Goal: Entertainment & Leisure: Consume media (video, audio)

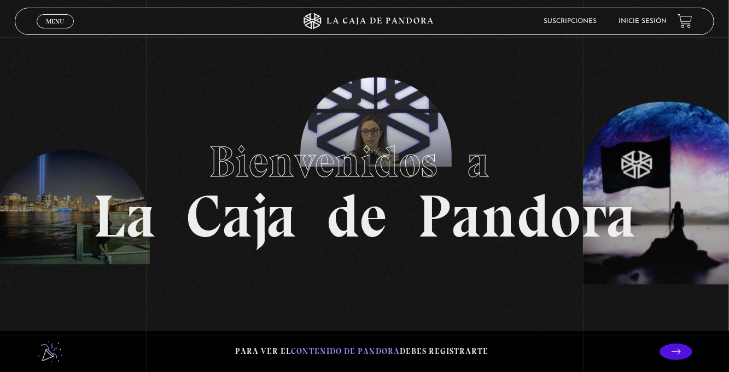
click at [44, 20] on link "Menu Cerrar" at bounding box center [55, 21] width 37 height 14
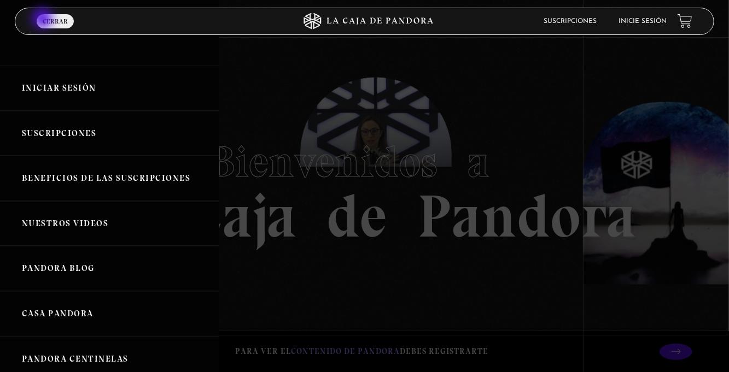
click at [131, 90] on link "Iniciar Sesión" at bounding box center [109, 88] width 219 height 45
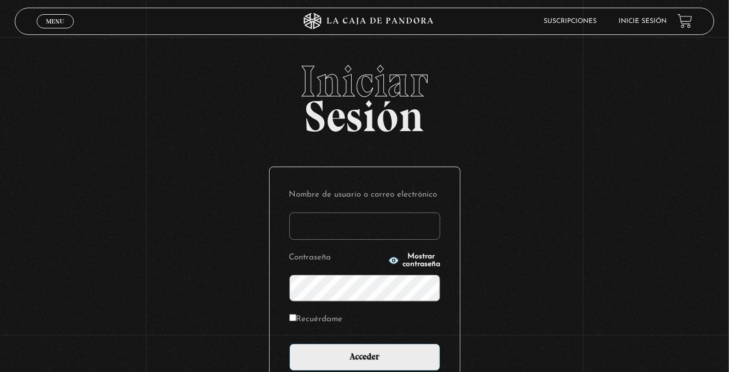
click at [316, 235] on input "Nombre de usuario o correo electrónico" at bounding box center [364, 226] width 151 height 27
type input "euherra@gmail.com"
click at [289, 344] on input "Acceder" at bounding box center [364, 357] width 151 height 27
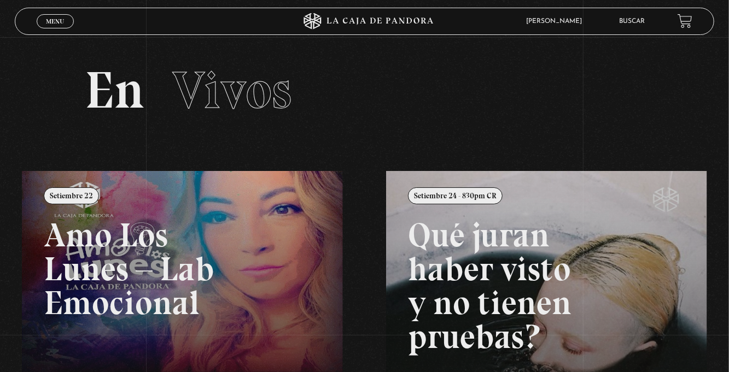
click at [50, 27] on link "Menu Cerrar" at bounding box center [55, 21] width 37 height 14
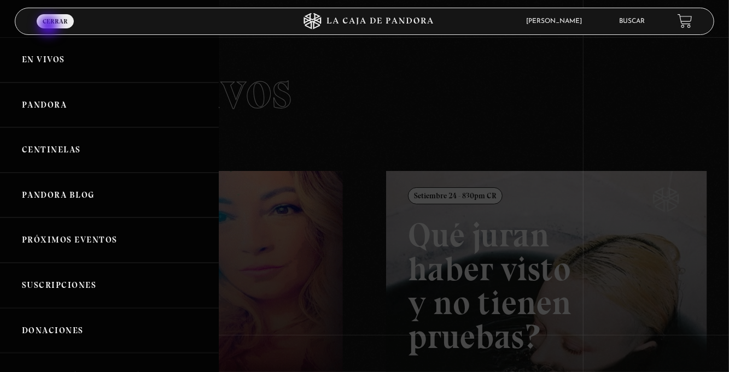
click at [107, 160] on link "Centinelas" at bounding box center [109, 149] width 219 height 45
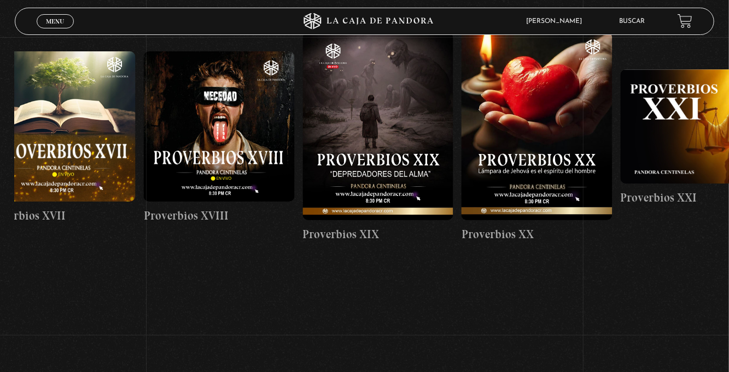
scroll to position [0, 3048]
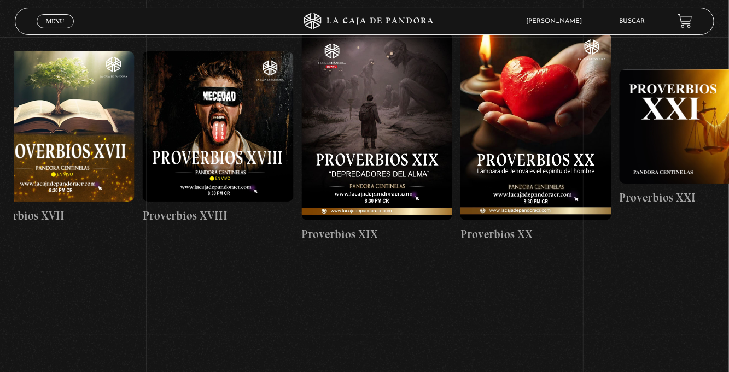
click at [378, 136] on figure at bounding box center [377, 126] width 150 height 188
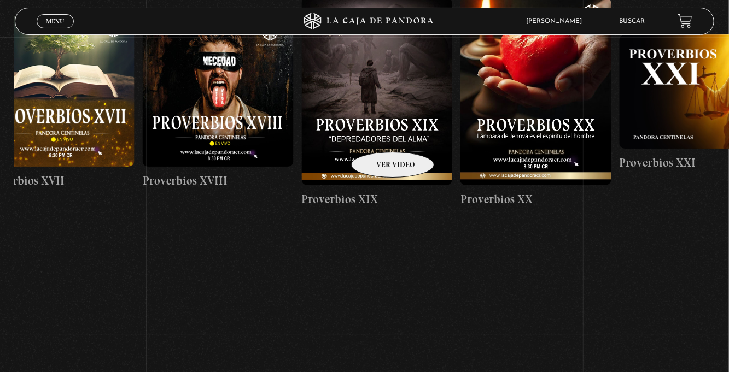
scroll to position [0, 3017]
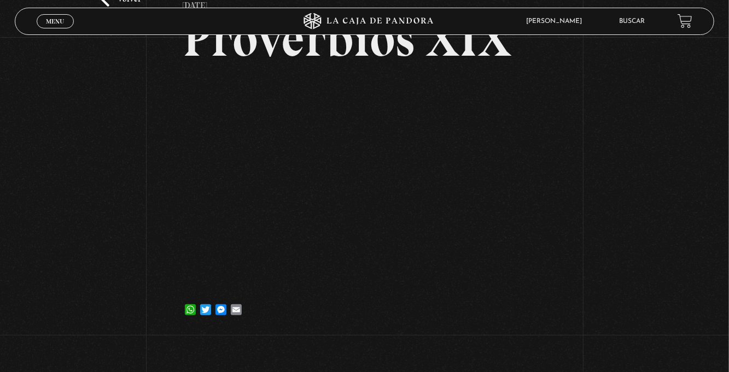
scroll to position [82, 0]
